Goal: Task Accomplishment & Management: Use online tool/utility

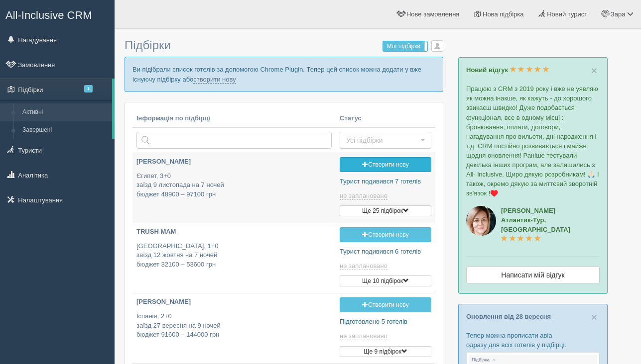
click at [350, 170] on link "Створити нову" at bounding box center [386, 164] width 92 height 15
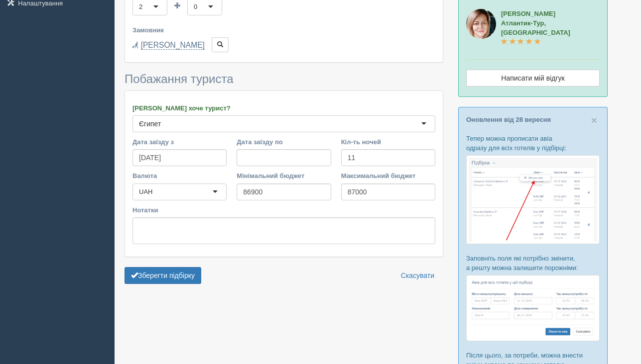
scroll to position [213, 0]
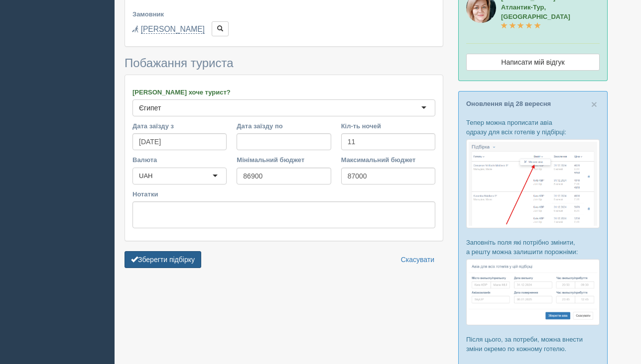
click at [179, 264] on button "Зберегти підбірку" at bounding box center [162, 259] width 77 height 17
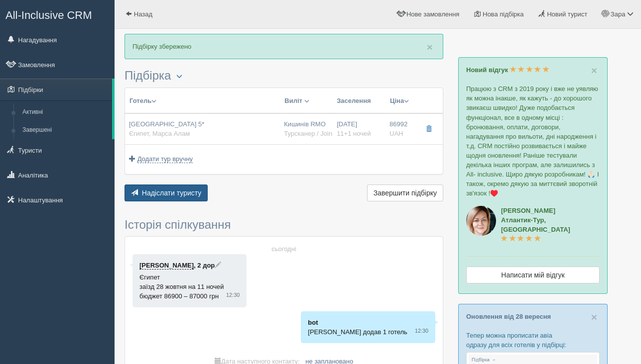
click at [170, 196] on span "Надіслати туристу" at bounding box center [172, 193] width 60 height 8
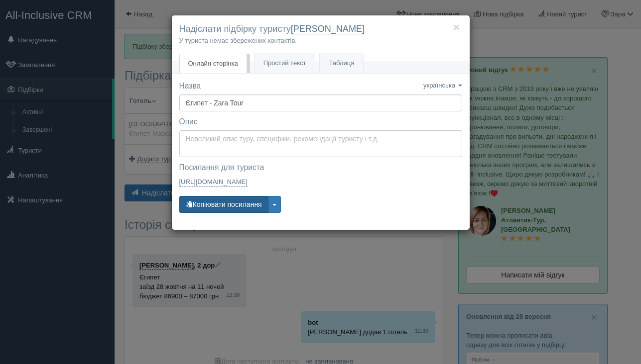
click at [208, 211] on button "Копіювати посилання" at bounding box center [223, 204] width 89 height 17
click at [457, 26] on button "×" at bounding box center [456, 27] width 6 height 10
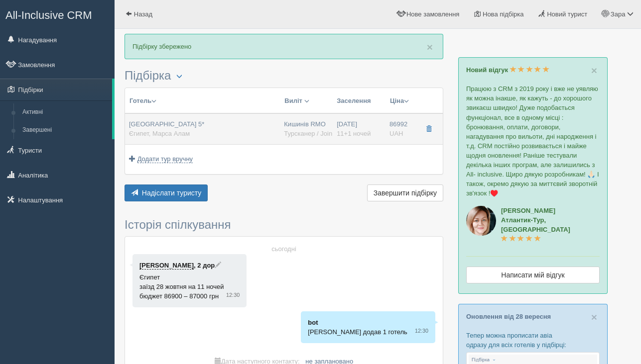
click at [260, 138] on div "Dream Lagoon Aqua Park & Resort 5* Єгипет, Марса Алам" at bounding box center [202, 129] width 147 height 18
type input "[GEOGRAPHIC_DATA] 5*"
type input "Єгипет"
type input "Марса Алам"
type input "86992.00"
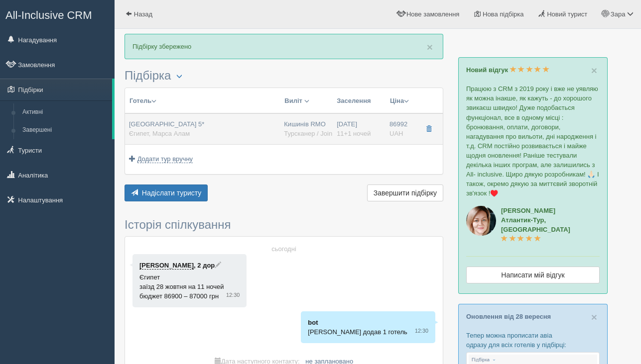
type input "Кишинів RMO"
type input "Хургада HRG"
type input "07:00"
type input "11:20"
type input "Vision Air"
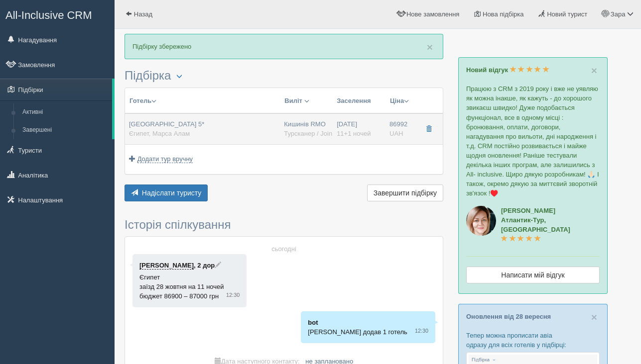
type input "04:25"
type input "08:00"
type input "11+1"
type input "Standard Room"
type input "AI"
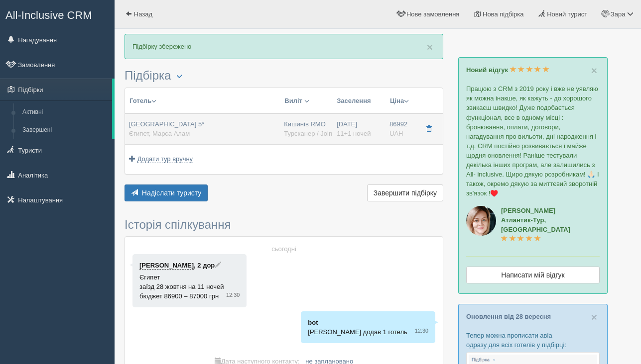
type input "Турсканер / JoinUP!"
type input "https://crm.tat.ua/tf/tourscanner/offer/72501/1973001461345455"
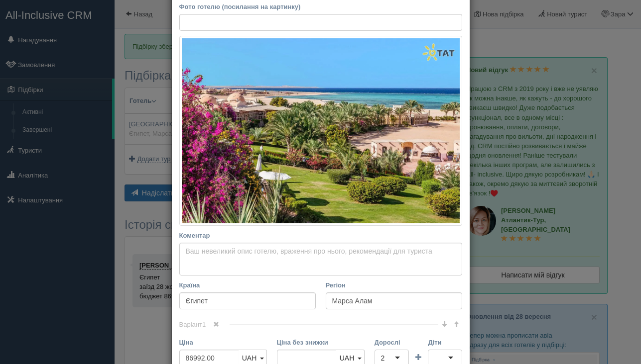
scroll to position [219, 0]
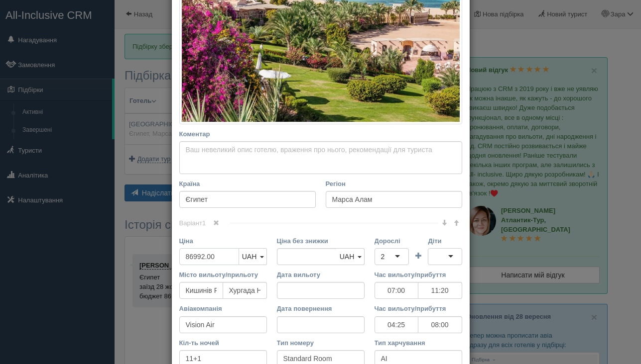
click at [224, 257] on input "86992.00" at bounding box center [209, 256] width 60 height 17
type input "86992.00"
click at [223, 259] on input "86992.00" at bounding box center [209, 256] width 60 height 17
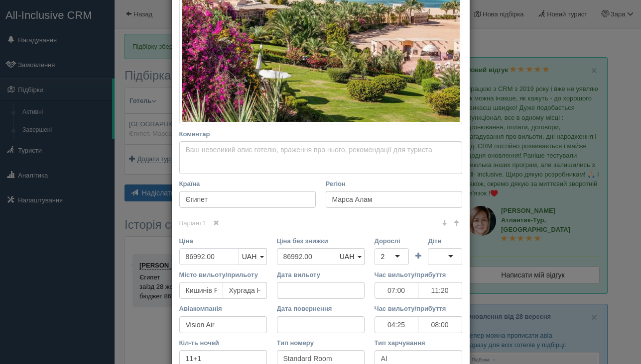
click at [223, 259] on input "86992.00" at bounding box center [209, 256] width 60 height 17
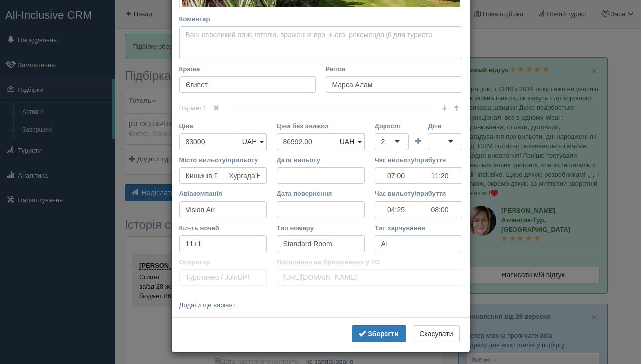
scroll to position [337, 0]
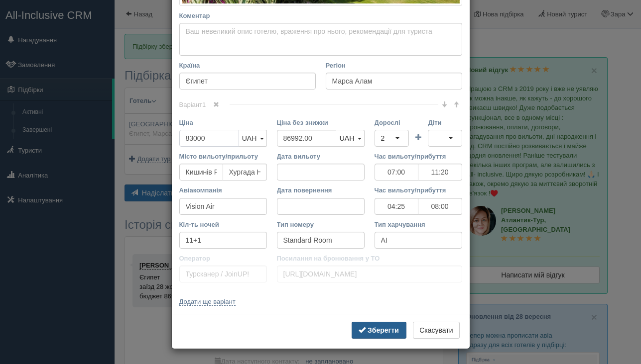
type input "83000"
click at [375, 332] on b "Зберегти" at bounding box center [382, 331] width 31 height 8
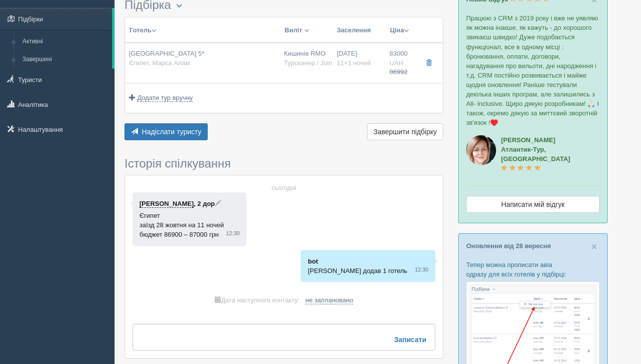
scroll to position [0, 0]
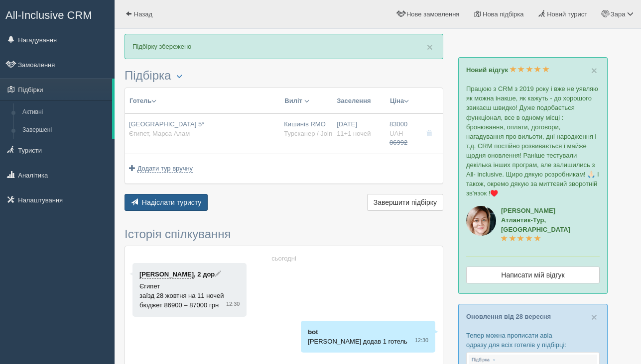
click at [162, 203] on span "Надіслати туристу" at bounding box center [172, 203] width 60 height 8
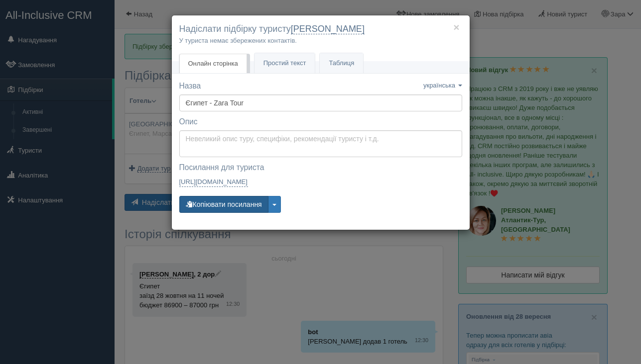
click at [220, 200] on button "Копіювати посилання" at bounding box center [223, 204] width 89 height 17
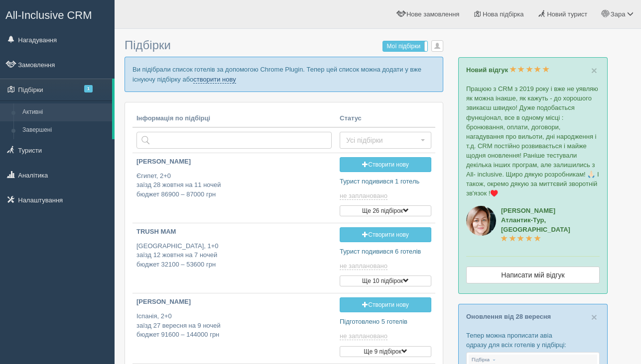
click at [235, 80] on link "створити нову" at bounding box center [214, 80] width 42 height 8
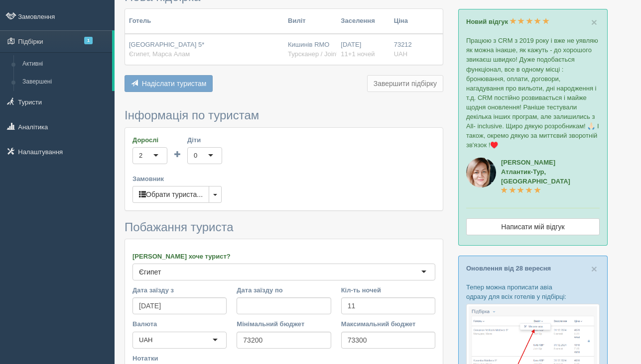
scroll to position [77, 0]
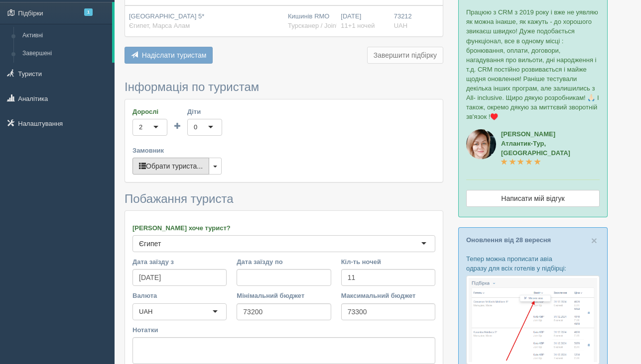
click at [188, 161] on button "Обрати туриста..." at bounding box center [170, 166] width 77 height 17
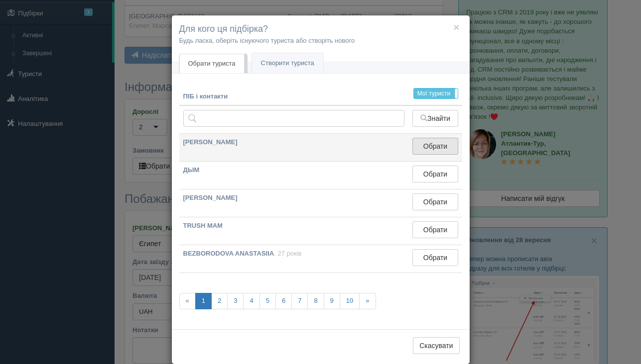
click at [443, 148] on button "Обрати" at bounding box center [434, 146] width 45 height 17
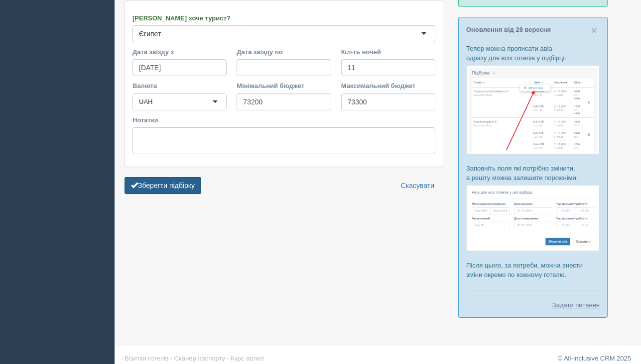
scroll to position [292, 0]
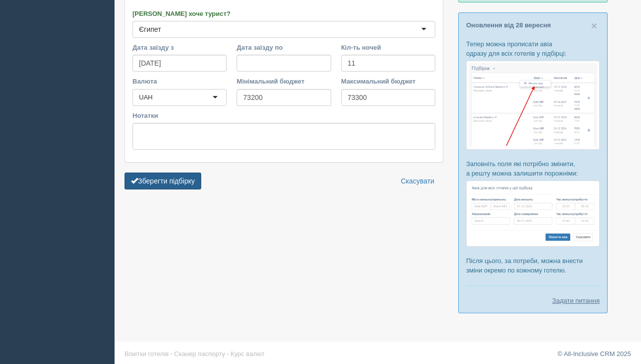
click at [171, 187] on button "Зберегти підбірку" at bounding box center [162, 181] width 77 height 17
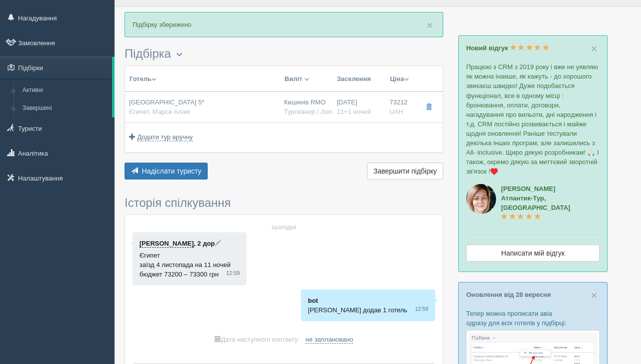
scroll to position [105, 0]
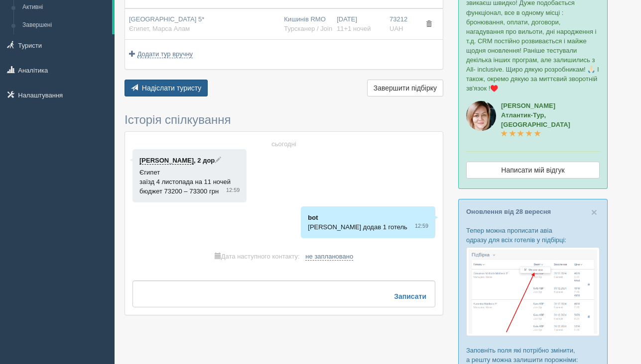
click at [180, 91] on span "Надіслати туристу" at bounding box center [172, 88] width 60 height 8
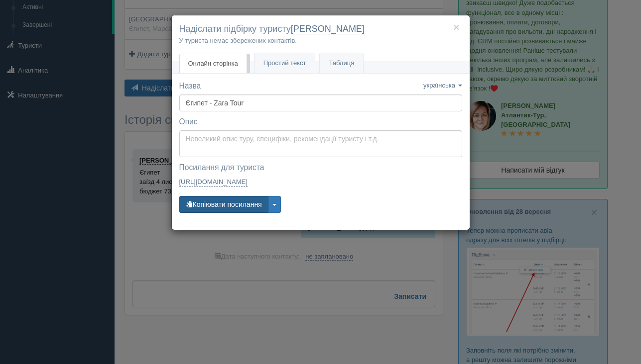
click at [201, 204] on button "Копіювати посилання" at bounding box center [223, 204] width 89 height 17
